Goal: Navigation & Orientation: Find specific page/section

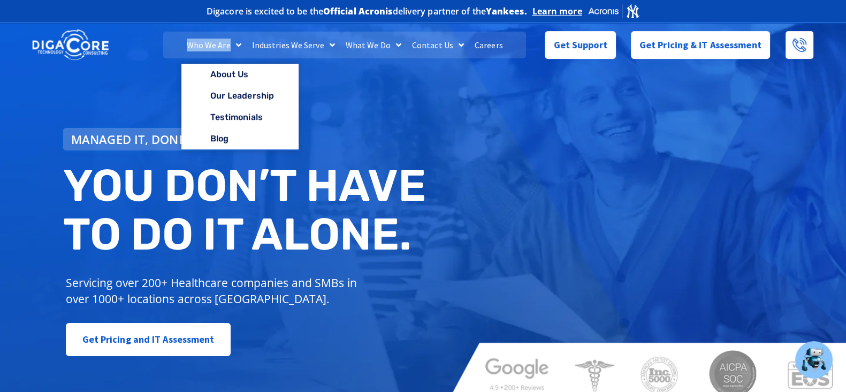
drag, startPoint x: 177, startPoint y: 41, endPoint x: 238, endPoint y: 44, distance: 61.6
click at [238, 44] on nav "Who We Are About Us Our Leadership Testimonials Blog Industries We Serve Health…" at bounding box center [344, 45] width 363 height 27
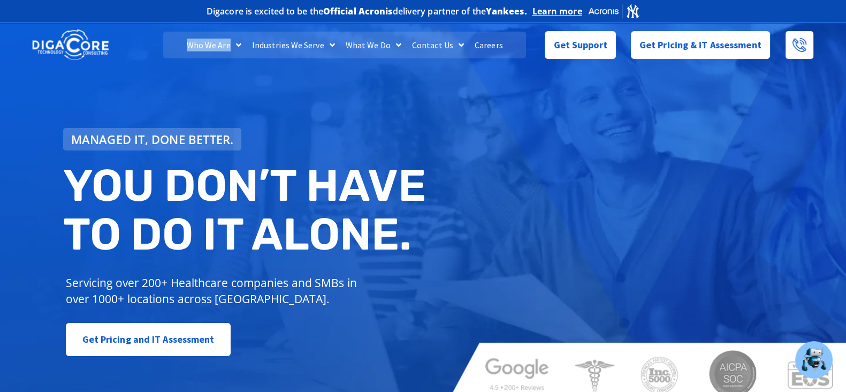
copy link "Who We Are"
click at [178, 4] on div "Digacore is excited to be the Official Acronis delivery partner of the Yankees.…" at bounding box center [423, 11] width 696 height 22
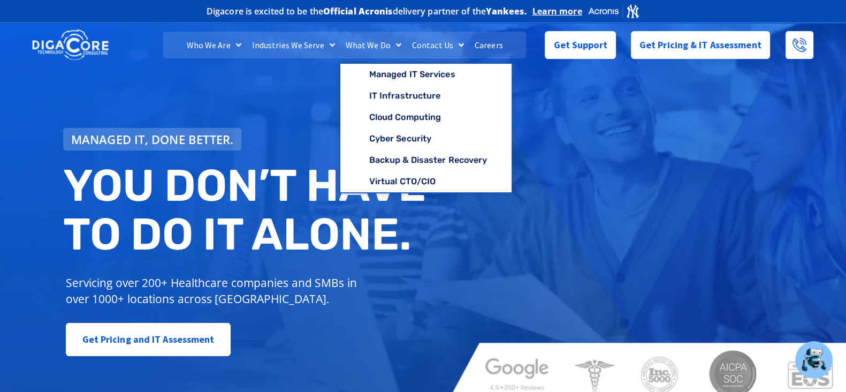
click at [158, 8] on div "Digacore is excited to be the Official Acronis delivery partner of the Yankees.…" at bounding box center [423, 11] width 696 height 22
